Goal: Task Accomplishment & Management: Complete application form

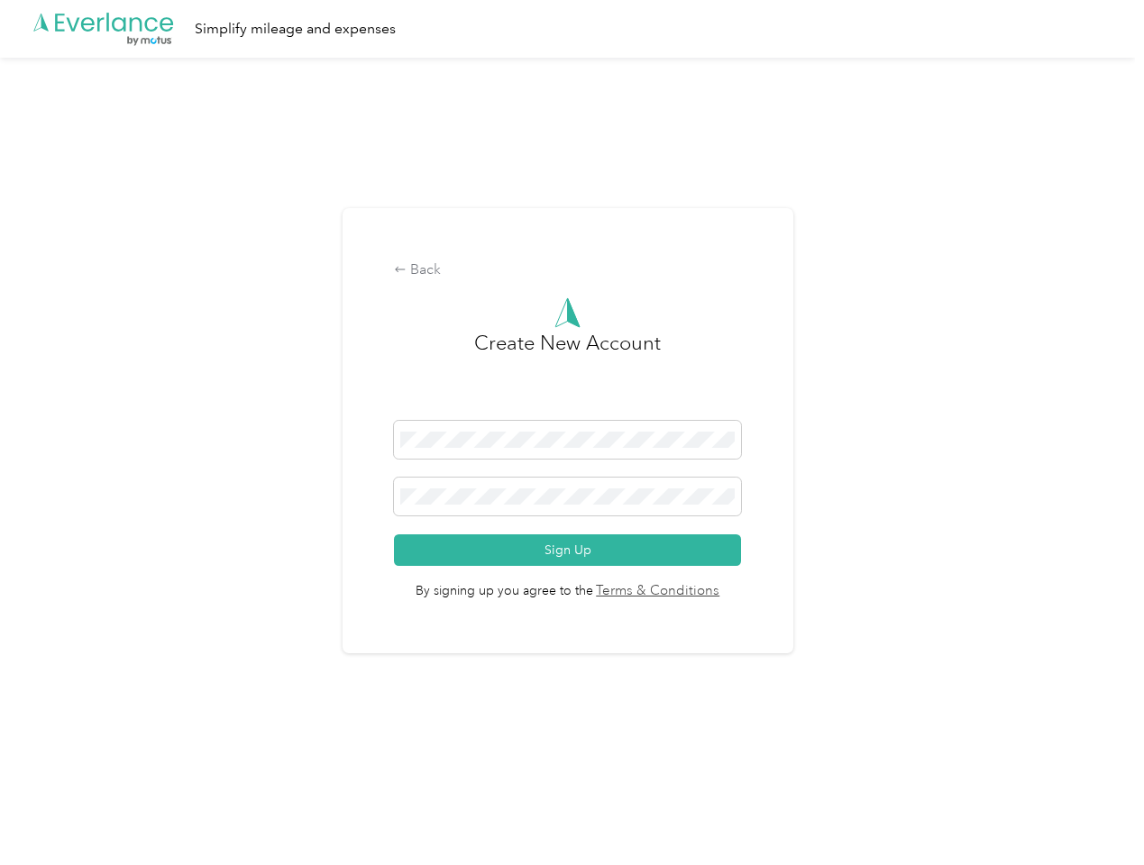
click at [572, 409] on h3 "Create New Account" at bounding box center [567, 374] width 187 height 93
click at [572, 29] on div ".cls-1 { fill: #00adee; } .cls-2 { fill: #fff; } .cls-3 { fill: #707372; } .cls…" at bounding box center [567, 29] width 1135 height 58
click at [572, 270] on div "Back" at bounding box center [567, 271] width 347 height 22
click at [572, 550] on button "Sign Up" at bounding box center [567, 551] width 347 height 32
